Goal: Information Seeking & Learning: Learn about a topic

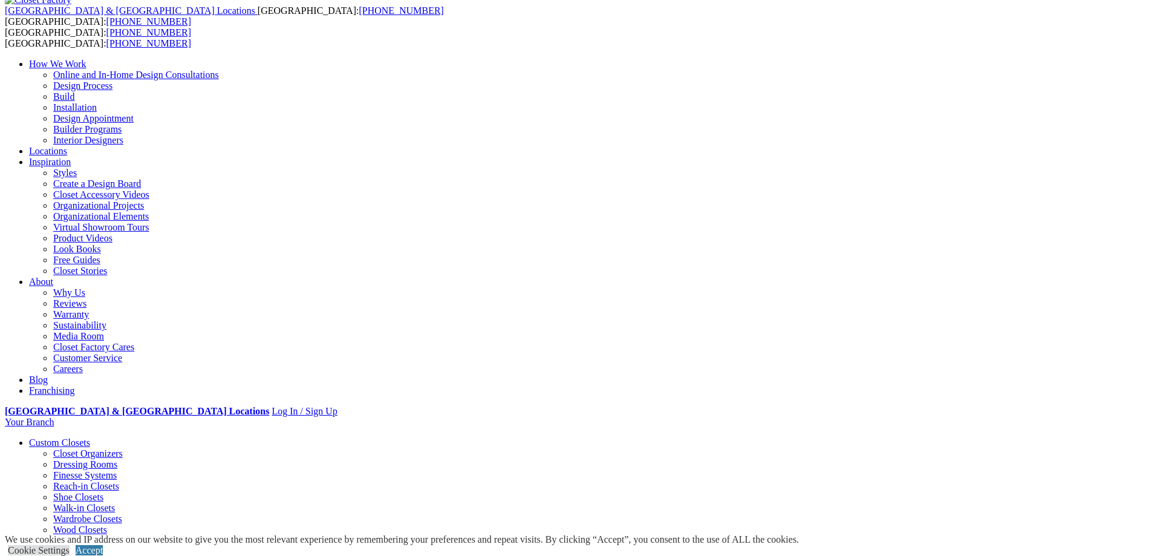
scroll to position [60, 0]
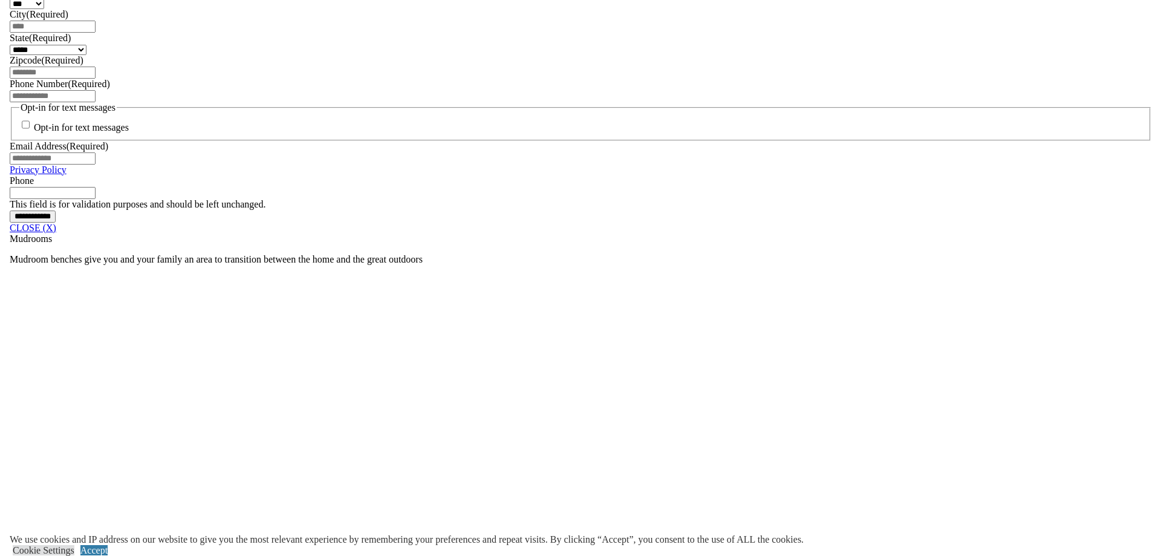
scroll to position [906, 0]
